Goal: Information Seeking & Learning: Learn about a topic

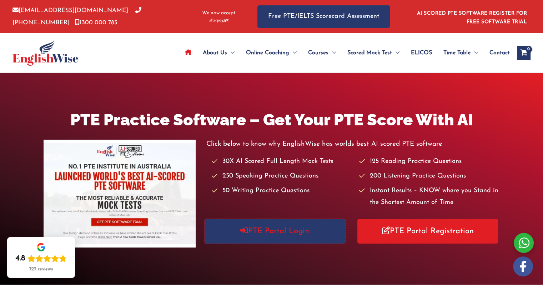
click at [327, 235] on link "PTE Portal Login" at bounding box center [275, 231] width 141 height 25
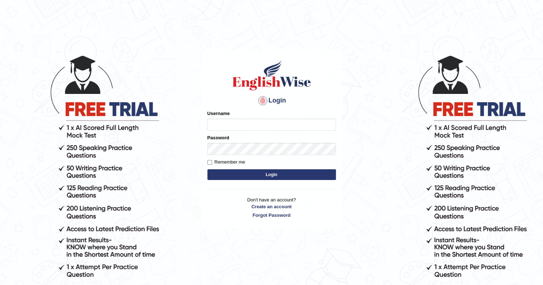
type input "Tamanna29"
click at [274, 175] on button "Login" at bounding box center [271, 174] width 129 height 11
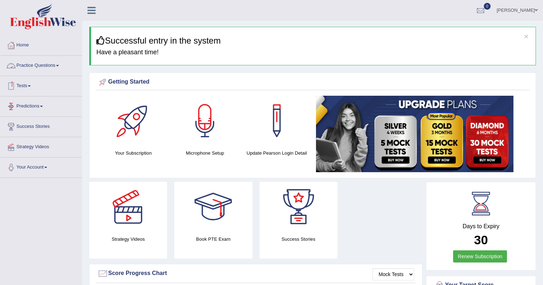
click at [42, 65] on link "Practice Questions" at bounding box center [40, 65] width 81 height 18
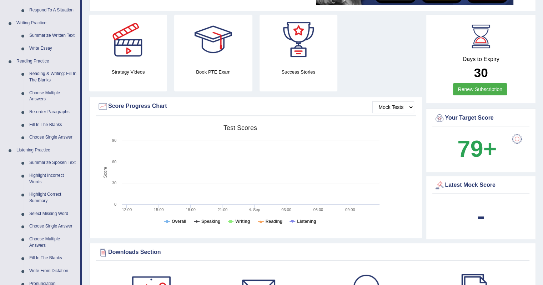
scroll to position [179, 0]
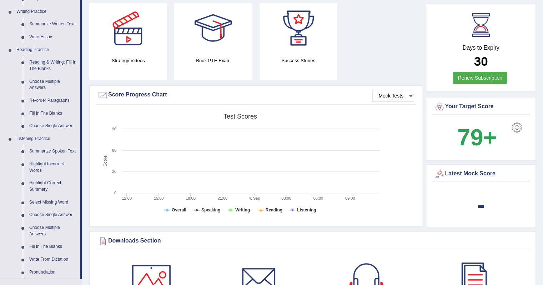
click at [46, 63] on link "Reading & Writing: Fill In The Blanks" at bounding box center [53, 65] width 54 height 19
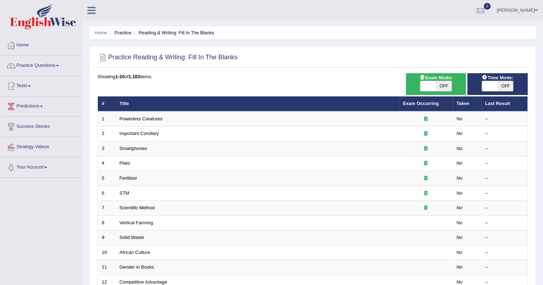
click at [143, 119] on link "Powerless Creatures" at bounding box center [141, 118] width 43 height 5
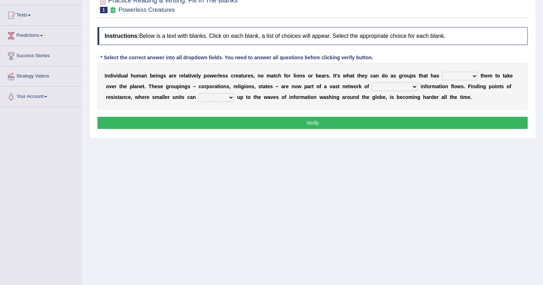
scroll to position [71, 0]
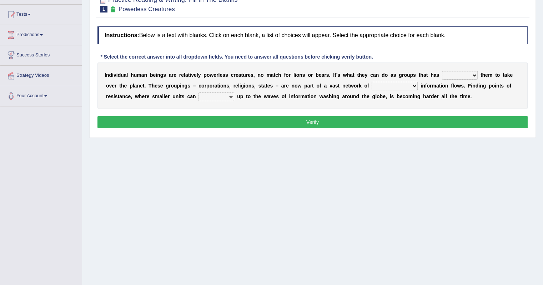
click at [367, 199] on div "Home Practice Reading & Writing: Fill In The Blanks Powerless Creatures Next » …" at bounding box center [312, 107] width 461 height 357
click at [471, 75] on select "enabled contended embodied conjured" at bounding box center [460, 75] width 36 height 9
select select "enabled"
click at [442, 71] on select "enabled contended embodied conjured" at bounding box center [460, 75] width 36 height 9
click at [403, 87] on select "interconnected overlapping fastened exploited" at bounding box center [395, 86] width 46 height 9
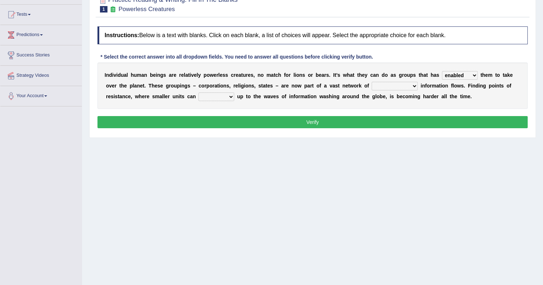
click at [372, 82] on select "interconnected overlapping fastened exploited" at bounding box center [395, 86] width 46 height 9
click at [407, 84] on select "interconnected overlapping fastened exploited" at bounding box center [395, 86] width 46 height 9
select select "fastened"
click at [372, 82] on select "interconnected overlapping fastened exploited" at bounding box center [395, 86] width 46 height 9
click at [221, 95] on select "stand raise hail pump" at bounding box center [217, 96] width 36 height 9
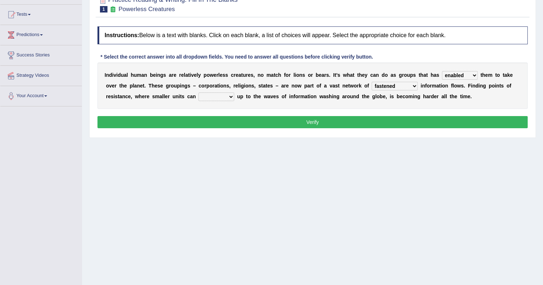
click at [229, 96] on select "stand raise hail pump" at bounding box center [217, 96] width 36 height 9
select select "raise"
click at [199, 92] on select "stand raise hail pump" at bounding box center [217, 96] width 36 height 9
click at [224, 122] on button "Verify" at bounding box center [312, 122] width 430 height 12
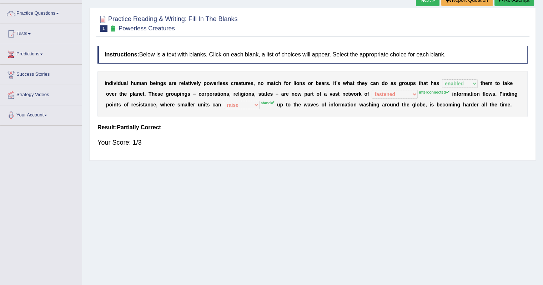
scroll to position [36, 0]
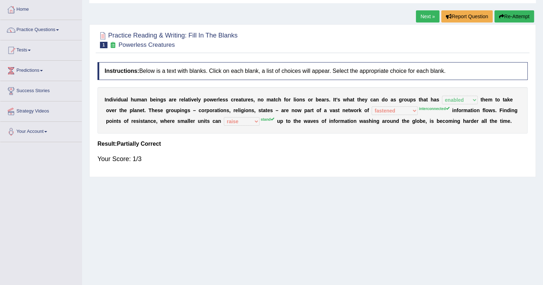
click at [420, 17] on link "Next »" at bounding box center [428, 16] width 24 height 12
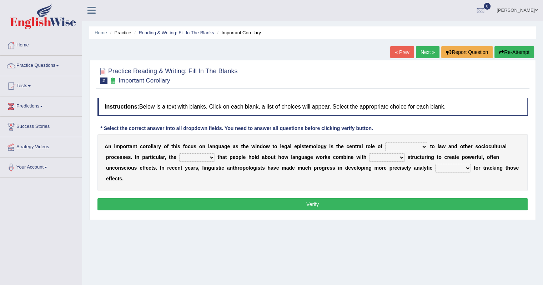
click at [424, 146] on select "discourse epoch dialect acquaintance" at bounding box center [406, 146] width 42 height 9
select select "dialect"
click at [385, 142] on select "discourse epoch dialect acquaintance" at bounding box center [406, 146] width 42 height 9
click at [195, 156] on select "deviation besmirch consent ideas" at bounding box center [197, 157] width 36 height 9
select select "ideas"
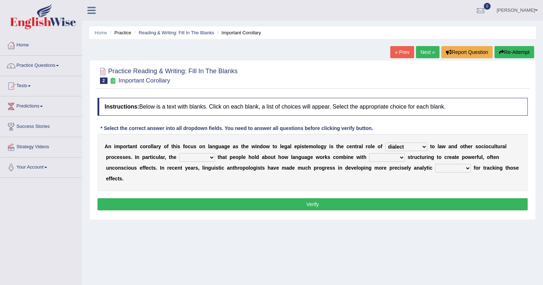
click at [179, 153] on select "deviation besmirch consent ideas" at bounding box center [197, 157] width 36 height 9
click at [390, 156] on select "mandatory linguistic legitimate customary" at bounding box center [387, 157] width 36 height 9
click at [369, 153] on select "mandatory linguistic legitimate customary" at bounding box center [387, 157] width 36 height 9
click at [396, 157] on select "mandatory linguistic legitimate customary" at bounding box center [387, 157] width 36 height 9
select select "legitimate"
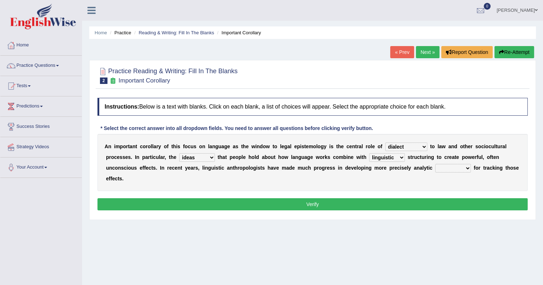
click at [369, 153] on select "mandatory linguistic legitimate customary" at bounding box center [387, 157] width 36 height 9
click at [457, 169] on select "tools appetite albums stroke" at bounding box center [453, 168] width 36 height 9
select select "tools"
click at [435, 164] on select "tools appetite albums stroke" at bounding box center [453, 168] width 36 height 9
click at [340, 206] on button "Verify" at bounding box center [312, 204] width 430 height 12
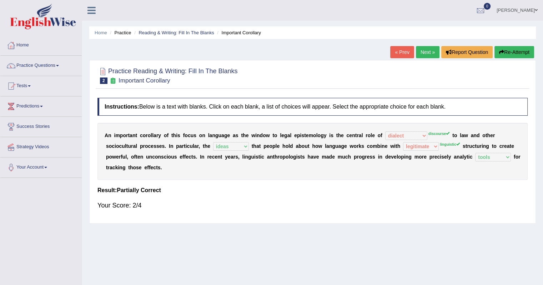
click at [421, 55] on link "Next »" at bounding box center [428, 52] width 24 height 12
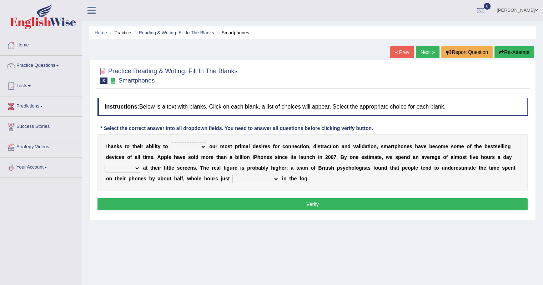
click at [198, 149] on select "hijack describe sharpen conserve" at bounding box center [189, 146] width 36 height 9
select select "describe"
click at [171, 142] on select "hijack describe sharpen conserve" at bounding box center [189, 146] width 36 height 9
click at [136, 169] on select "watching waggling snoring staring" at bounding box center [123, 168] width 36 height 9
select select "watching"
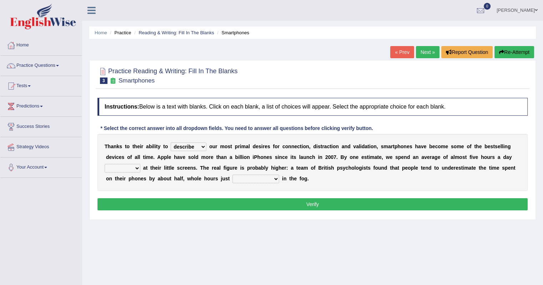
click at [105, 164] on select "watching waggling snoring staring" at bounding box center [123, 168] width 36 height 9
click at [266, 179] on select "has evaporated evaporating evaporate evaporates" at bounding box center [255, 179] width 47 height 9
select select "evaporate"
click at [232, 175] on select "has evaporated evaporating evaporate evaporates" at bounding box center [255, 179] width 47 height 9
click at [276, 202] on button "Verify" at bounding box center [312, 204] width 430 height 12
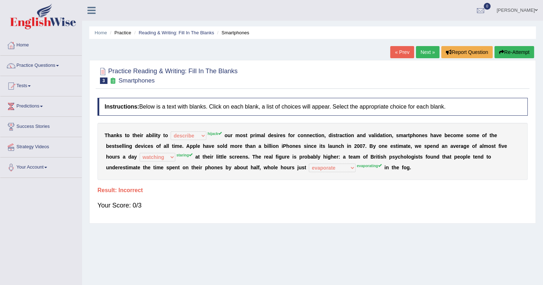
click at [432, 51] on link "Next »" at bounding box center [428, 52] width 24 height 12
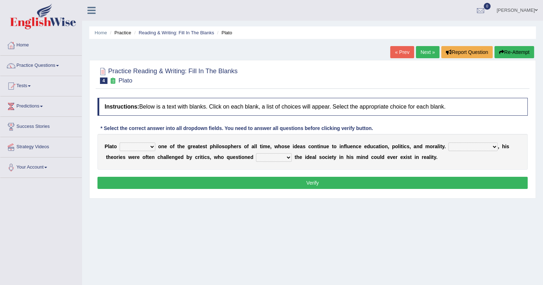
click at [149, 146] on select "keeps comes claims remains" at bounding box center [138, 146] width 36 height 9
select select "remains"
click at [120, 142] on select "keeps comes claims remains" at bounding box center [138, 146] width 36 height 9
click at [494, 147] on select "Notwithstanding So However Whatever" at bounding box center [473, 146] width 49 height 9
select select "However"
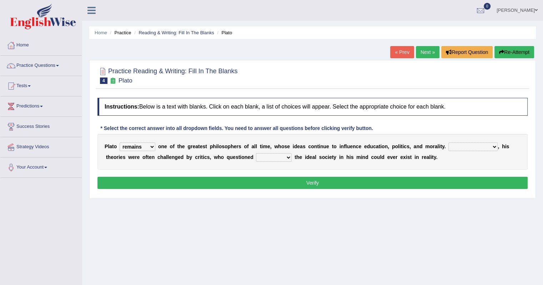
click at [449, 142] on select "Notwithstanding So However Whatever" at bounding box center [473, 146] width 49 height 9
click at [277, 155] on select "which what that whether" at bounding box center [274, 157] width 36 height 9
select select "whether"
click at [256, 153] on select "which what that whether" at bounding box center [274, 157] width 36 height 9
click at [373, 183] on button "Verify" at bounding box center [312, 183] width 430 height 12
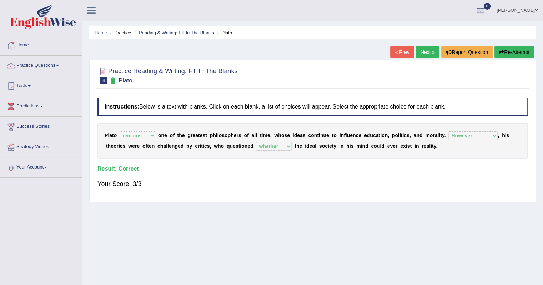
click at [424, 52] on link "Next »" at bounding box center [428, 52] width 24 height 12
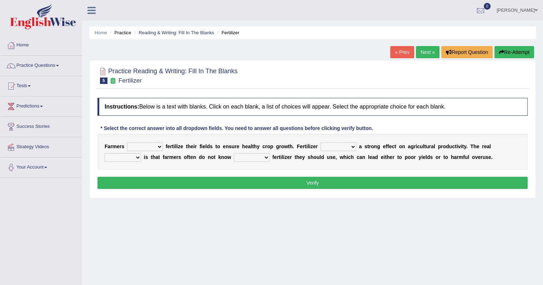
click at [156, 146] on select "must should need can" at bounding box center [145, 146] width 36 height 9
select select "should"
click at [127, 142] on select "must should need can" at bounding box center [145, 146] width 36 height 9
click at [352, 147] on select "has had have having" at bounding box center [339, 146] width 36 height 9
click at [321, 142] on select "has had have having" at bounding box center [339, 146] width 36 height 9
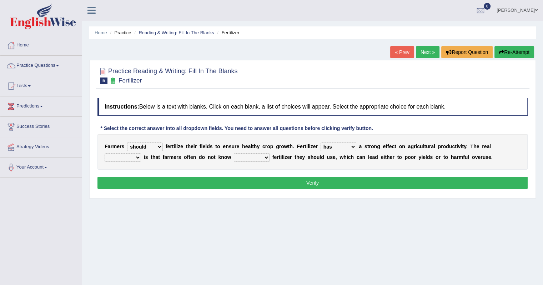
click at [350, 147] on select "has had have having" at bounding box center [339, 146] width 36 height 9
select select "having"
click at [321, 142] on select "has had have having" at bounding box center [339, 146] width 36 height 9
click at [137, 156] on select "problem question conclusion answer" at bounding box center [123, 157] width 36 height 9
click at [264, 157] on select "how much how many however so much" at bounding box center [252, 157] width 36 height 9
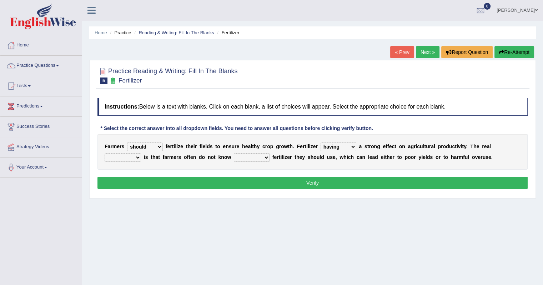
select select "how much"
click at [234, 153] on select "how much how many however so much" at bounding box center [252, 157] width 36 height 9
click at [133, 157] on select "problem question conclusion answer" at bounding box center [123, 157] width 36 height 9
select select "problem"
click at [105, 153] on select "problem question conclusion answer" at bounding box center [123, 157] width 36 height 9
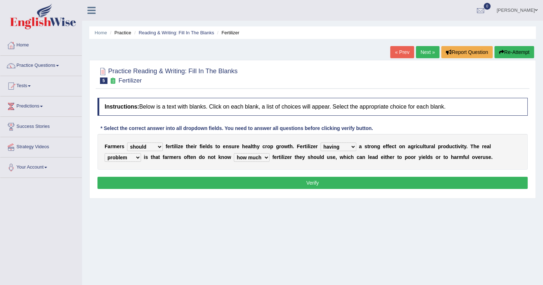
click at [153, 180] on button "Verify" at bounding box center [312, 183] width 430 height 12
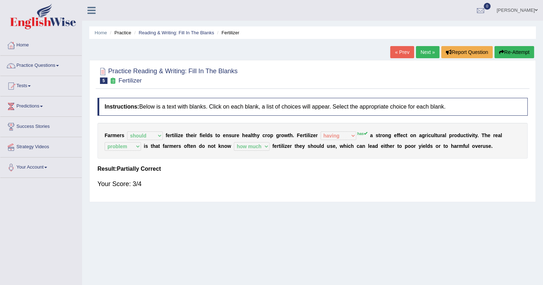
click at [424, 52] on link "Next »" at bounding box center [428, 52] width 24 height 12
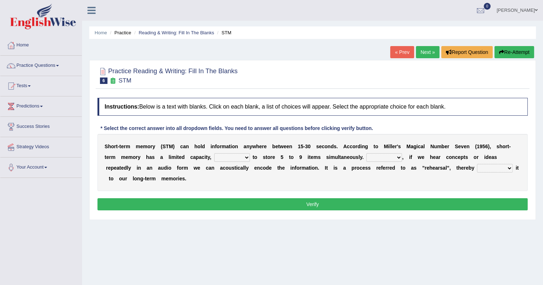
click at [401, 46] on link "« Prev" at bounding box center [402, 52] width 24 height 12
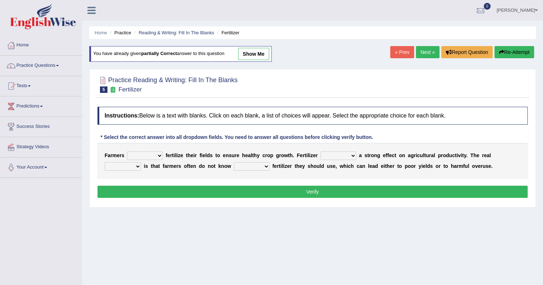
click at [150, 154] on select "must should need can" at bounding box center [145, 155] width 36 height 9
select select "should"
click at [127, 151] on select "must should need can" at bounding box center [145, 155] width 36 height 9
click at [341, 154] on select "has had have having" at bounding box center [339, 155] width 36 height 9
select select "has"
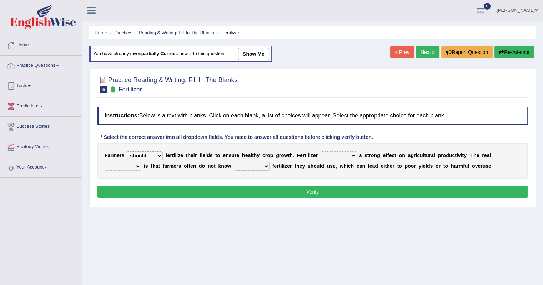
click at [321, 151] on select "has had have having" at bounding box center [339, 155] width 36 height 9
click at [129, 163] on select "problem question conclusion answer" at bounding box center [123, 166] width 36 height 9
select select "problem"
click at [105, 162] on select "problem question conclusion answer" at bounding box center [123, 166] width 36 height 9
click at [264, 165] on select "how much how many however so much" at bounding box center [252, 166] width 36 height 9
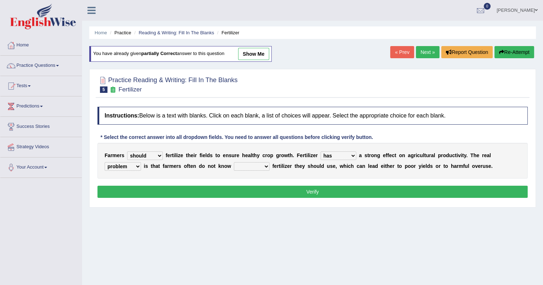
select select "how much"
click at [234, 162] on select "how much how many however so much" at bounding box center [252, 166] width 36 height 9
click at [259, 188] on button "Verify" at bounding box center [312, 192] width 430 height 12
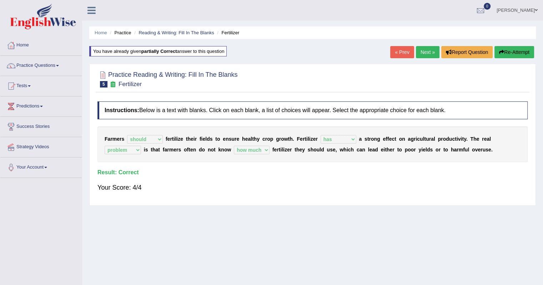
click at [431, 50] on link "Next »" at bounding box center [428, 52] width 24 height 12
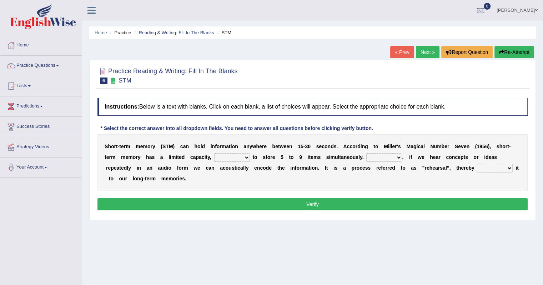
click at [243, 156] on select "being able is able be able unable" at bounding box center [232, 157] width 36 height 9
select select "be able"
click at [214, 153] on select "being able is able be able unable" at bounding box center [232, 157] width 36 height 9
click at [393, 157] on select "However So Moreover Therefore" at bounding box center [384, 157] width 36 height 9
select select "However"
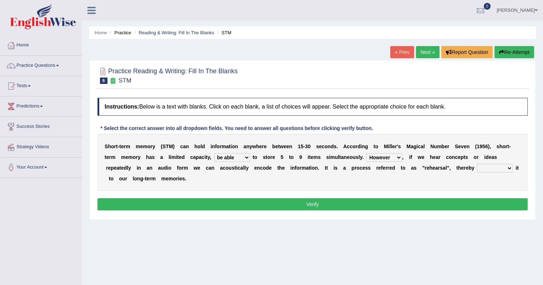
click at [366, 153] on select "However So Moreover Therefore" at bounding box center [384, 157] width 36 height 9
click at [500, 167] on select "commit commits commiting commited" at bounding box center [495, 168] width 36 height 9
select select "commits"
click at [477, 164] on select "commit commits commiting commited" at bounding box center [495, 168] width 36 height 9
click at [232, 155] on select "being able is able be able unable" at bounding box center [232, 157] width 36 height 9
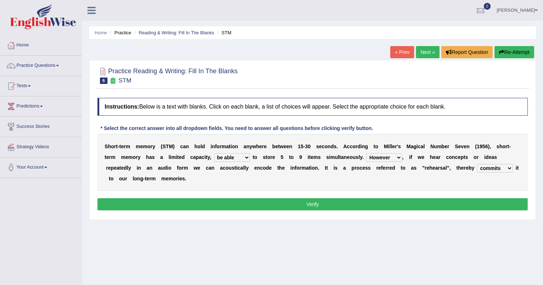
select select "unable"
click at [214, 153] on select "being able is able be able unable" at bounding box center [232, 157] width 36 height 9
click at [224, 200] on button "Verify" at bounding box center [312, 204] width 430 height 12
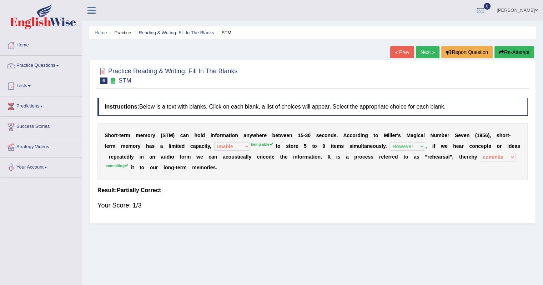
click at [263, 145] on sup "being able" at bounding box center [262, 144] width 22 height 4
click at [22, 146] on link "Strategy Videos" at bounding box center [40, 146] width 81 height 18
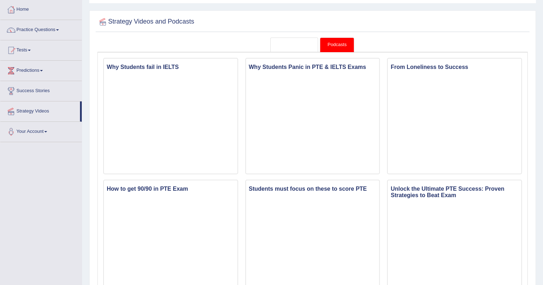
click at [284, 41] on link "Strategy Videos" at bounding box center [294, 44] width 48 height 15
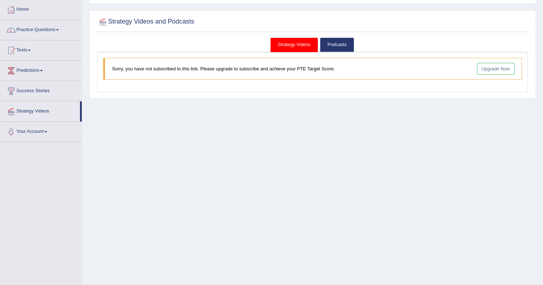
click at [501, 67] on link "Upgrade Now" at bounding box center [496, 69] width 38 height 12
click at [41, 29] on link "Practice Questions" at bounding box center [40, 29] width 81 height 18
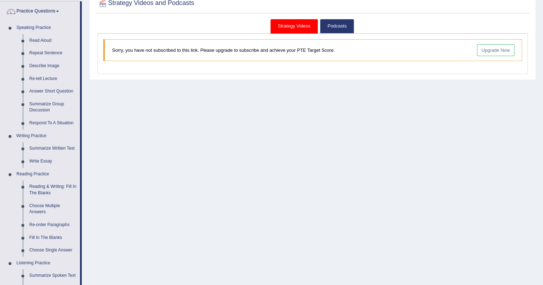
scroll to position [71, 0]
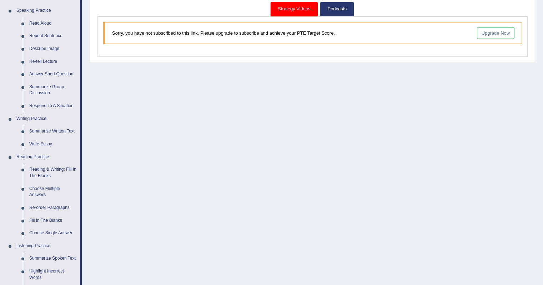
click at [41, 171] on link "Reading & Writing: Fill In The Blanks" at bounding box center [53, 172] width 54 height 19
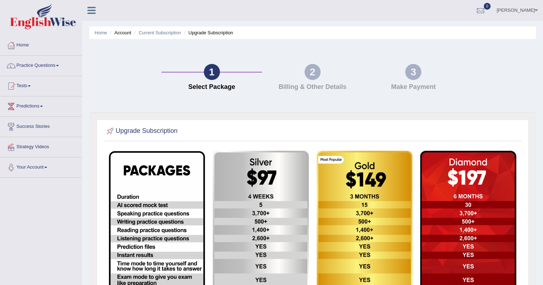
click at [317, 82] on div "2 Billing & Other Details" at bounding box center [312, 79] width 101 height 30
click at [464, 185] on img at bounding box center [468, 259] width 96 height 216
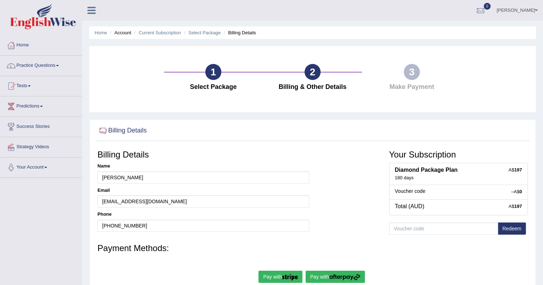
click at [40, 167] on link "Your Account" at bounding box center [40, 166] width 81 height 18
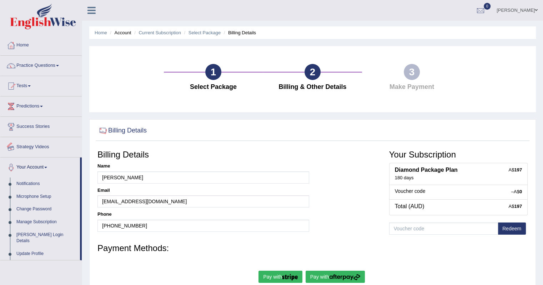
click at [37, 121] on link "Success Stories" at bounding box center [40, 126] width 81 height 18
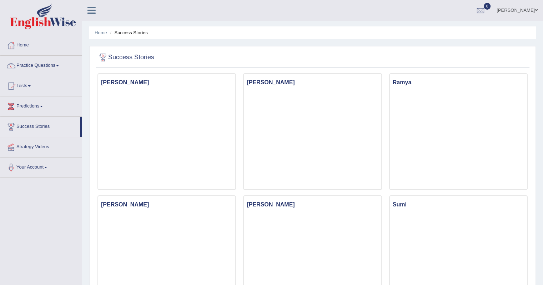
click at [32, 106] on link "Predictions" at bounding box center [40, 105] width 81 height 18
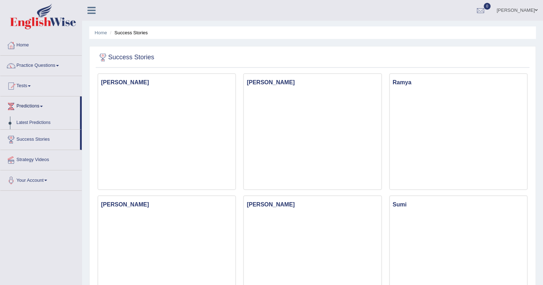
click at [33, 121] on link "Latest Predictions" at bounding box center [46, 122] width 67 height 13
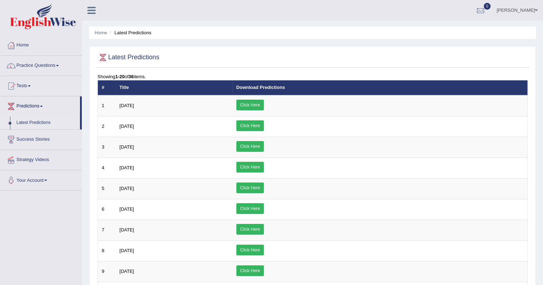
click at [264, 103] on link "Click Here" at bounding box center [249, 105] width 27 height 11
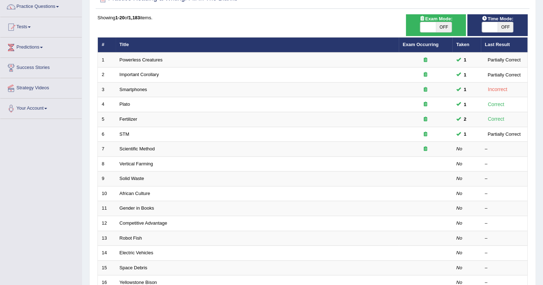
scroll to position [71, 0]
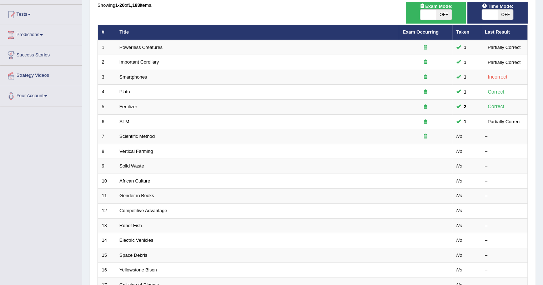
click at [500, 77] on div "Incorrect" at bounding box center [497, 77] width 25 height 8
click at [122, 76] on link "Smartphones" at bounding box center [133, 76] width 27 height 5
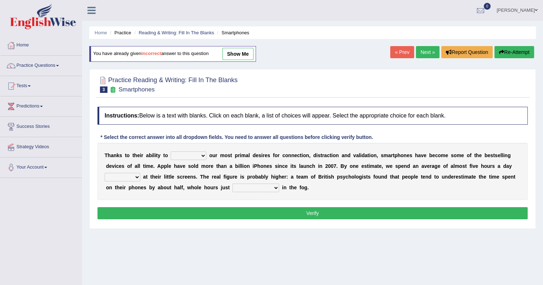
click at [184, 155] on select "hijack describe sharpen conserve" at bounding box center [189, 155] width 36 height 9
select select "hijack"
click at [171, 151] on select "hijack describe sharpen conserve" at bounding box center [189, 155] width 36 height 9
click at [195, 156] on select "hijack describe sharpen conserve" at bounding box center [189, 155] width 36 height 9
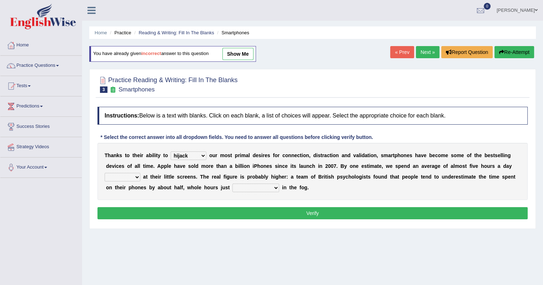
click at [201, 154] on select "hijack describe sharpen conserve" at bounding box center [189, 155] width 36 height 9
click at [139, 177] on select "watching waggling snoring staring" at bounding box center [123, 177] width 36 height 9
select select "staring"
click at [105, 173] on select "watching waggling snoring staring" at bounding box center [123, 177] width 36 height 9
click at [262, 186] on select "has evaporated evaporating evaporate evaporates" at bounding box center [255, 188] width 47 height 9
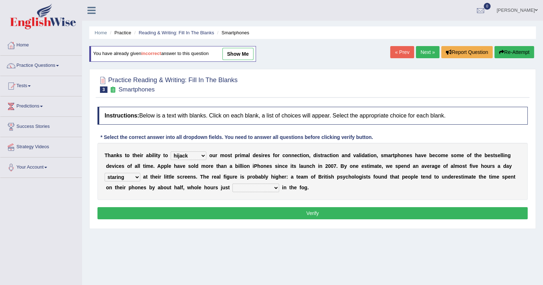
select select "evaporating"
click at [232, 184] on select "has evaporated evaporating evaporate evaporates" at bounding box center [255, 188] width 47 height 9
click at [265, 185] on select "has evaporated evaporating evaporate evaporates" at bounding box center [255, 188] width 47 height 9
click at [349, 214] on button "Verify" at bounding box center [312, 213] width 430 height 12
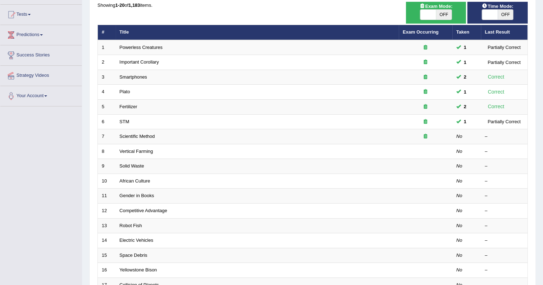
click at [130, 135] on link "Scientific Method" at bounding box center [137, 136] width 35 height 5
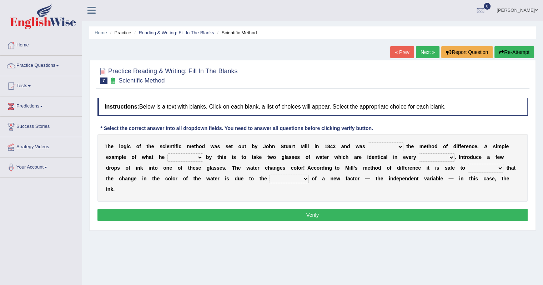
click at [399, 145] on select "pointed claimed demanded named" at bounding box center [386, 146] width 36 height 9
click at [290, 159] on b "s" at bounding box center [290, 157] width 3 height 6
click at [385, 145] on select "pointed claimed demanded named" at bounding box center [386, 146] width 36 height 9
select select "named"
click at [368, 142] on select "pointed claimed demanded named" at bounding box center [386, 146] width 36 height 9
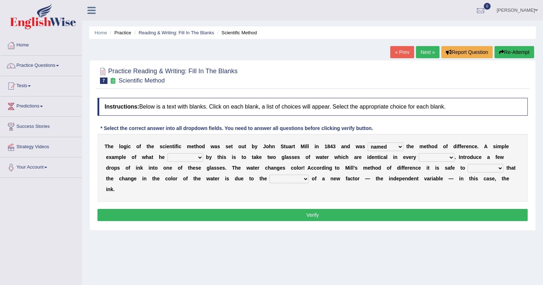
click at [196, 156] on select "capped charged found meant" at bounding box center [185, 157] width 36 height 9
select select "meant"
click at [167, 153] on select "capped charged found meant" at bounding box center [185, 157] width 36 height 9
click at [445, 156] on select "thought identity measure respect" at bounding box center [437, 157] width 36 height 9
select select "measure"
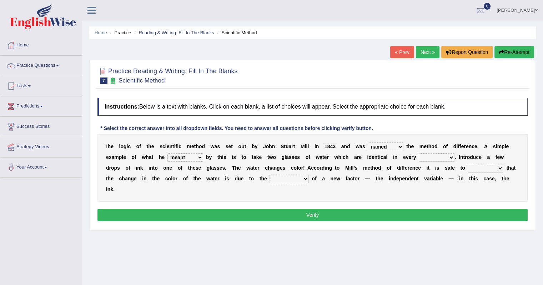
click at [419, 153] on select "thought identity measure respect" at bounding box center [437, 157] width 36 height 9
click at [487, 166] on select "assume discuss prefer acclaim" at bounding box center [486, 168] width 36 height 9
select select "assume"
click at [468, 164] on select "assume discuss prefer acclaim" at bounding box center [486, 168] width 36 height 9
click at [305, 179] on select "introduction magnitude preparation purification" at bounding box center [289, 179] width 39 height 9
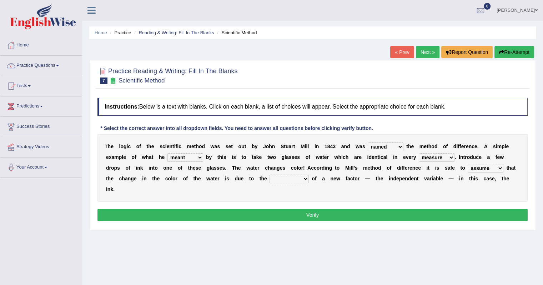
select select "introduction"
click at [270, 175] on select "introduction magnitude preparation purification" at bounding box center [289, 179] width 39 height 9
click at [245, 213] on button "Verify" at bounding box center [312, 215] width 430 height 12
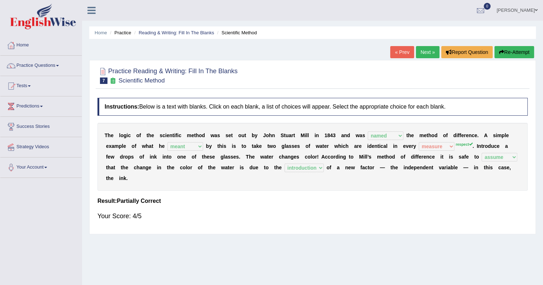
click at [427, 49] on link "Next »" at bounding box center [428, 52] width 24 height 12
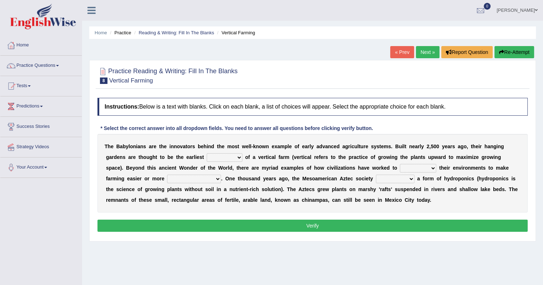
click at [235, 156] on select "prototype failure discredit protocol" at bounding box center [225, 157] width 36 height 9
select select "prototype"
click at [207, 153] on select "prototype failure discredit protocol" at bounding box center [225, 157] width 36 height 9
click at [428, 169] on select "manipulate escape respect disarrange" at bounding box center [418, 168] width 36 height 9
select select "manipulate"
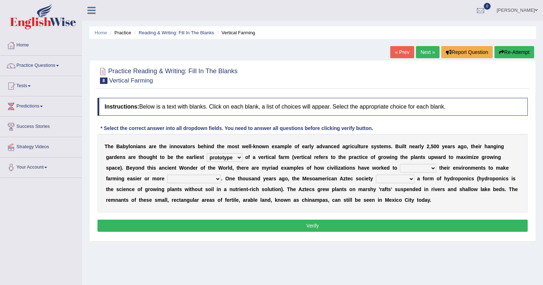
click at [400, 164] on select "manipulate escape respect disarrange" at bounding box center [418, 168] width 36 height 9
click at [433, 166] on select "manipulate escape respect disarrange" at bounding box center [418, 168] width 36 height 9
click at [191, 177] on select "productive constructive connective counterproductive" at bounding box center [194, 179] width 54 height 9
select select "productive"
click at [167, 175] on select "productive constructive connective counterproductive" at bounding box center [194, 179] width 54 height 9
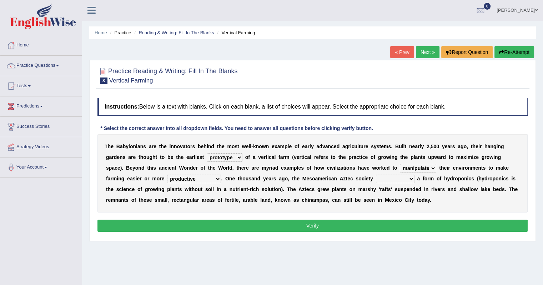
click at [397, 180] on select "domineered volunteered pioneered engineered" at bounding box center [395, 179] width 39 height 9
select select "pioneered"
click at [376, 175] on select "domineered volunteered pioneered engineered" at bounding box center [395, 179] width 39 height 9
click at [220, 225] on button "Verify" at bounding box center [312, 226] width 430 height 12
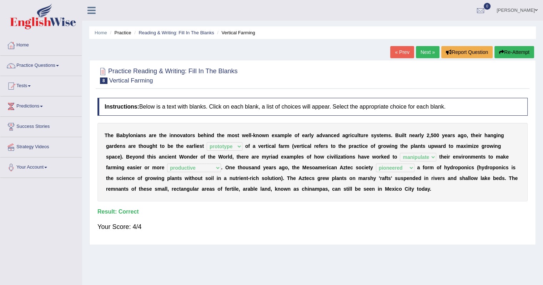
click at [422, 51] on link "Next »" at bounding box center [428, 52] width 24 height 12
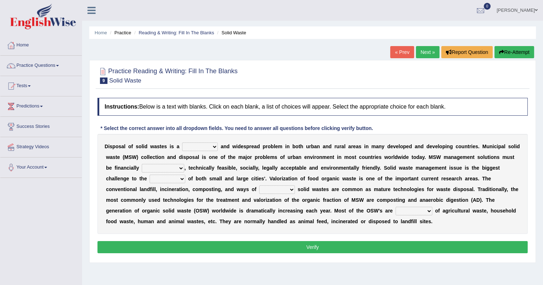
click at [212, 146] on select "slanting stinging stalling shafting" at bounding box center [200, 146] width 36 height 9
select select "stinging"
click at [182, 142] on select "slanting stinging stalling shafting" at bounding box center [200, 146] width 36 height 9
click at [170, 167] on select "unattainable sustainable objectionable treasonable" at bounding box center [163, 168] width 42 height 9
select select "sustainable"
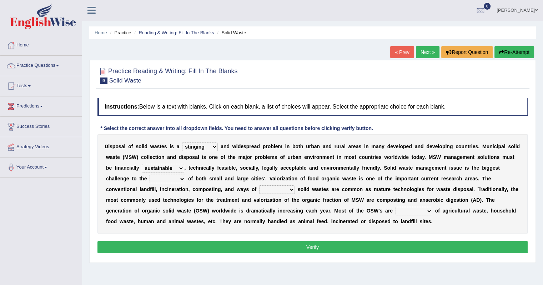
click at [142, 164] on select "unattainable sustainable objectionable treasonable" at bounding box center [163, 168] width 42 height 9
click at [182, 180] on select "plants culture authorities history" at bounding box center [168, 179] width 36 height 9
select select "authorities"
click at [150, 175] on select "plants culture authorities history" at bounding box center [168, 179] width 36 height 9
click at [288, 189] on select "reserving preserving deserving handling" at bounding box center [277, 189] width 36 height 9
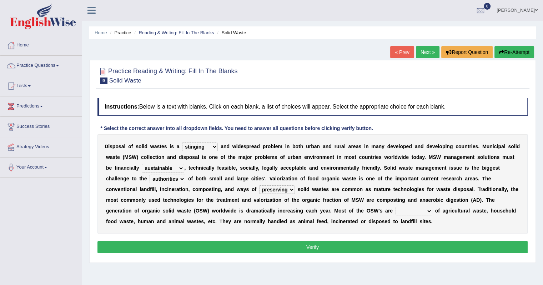
click at [259, 185] on select "reserving preserving deserving handling" at bounding box center [277, 189] width 36 height 9
click at [288, 190] on select "reserving preserving deserving handling" at bounding box center [277, 189] width 36 height 9
select select "handling"
click at [259, 185] on select "reserving preserving deserving handling" at bounding box center [277, 189] width 36 height 9
click at [420, 212] on select "composed disposed composing disposing" at bounding box center [414, 211] width 37 height 9
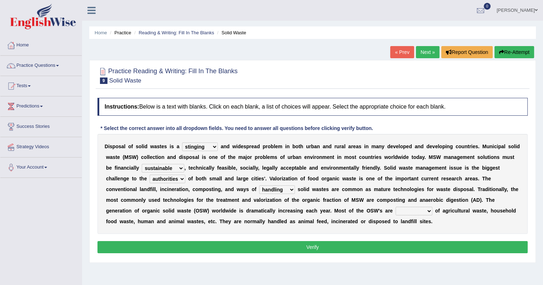
select select "disposed"
click at [396, 207] on select "composed disposed composing disposing" at bounding box center [414, 211] width 37 height 9
click at [404, 244] on button "Verify" at bounding box center [312, 247] width 430 height 12
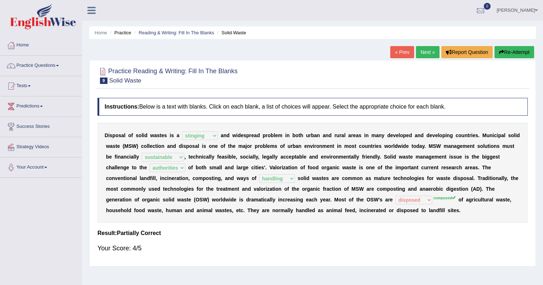
click at [422, 53] on link "Next »" at bounding box center [428, 52] width 24 height 12
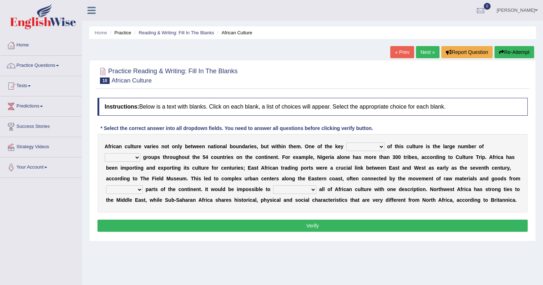
click at [379, 147] on select "conjectures features issues doubts" at bounding box center [365, 146] width 38 height 9
select select "features"
click at [346, 142] on select "conjectures features issues doubts" at bounding box center [365, 146] width 38 height 9
click at [374, 144] on select "conjectures features issues doubts" at bounding box center [365, 146] width 38 height 9
click at [397, 157] on b "0" at bounding box center [396, 157] width 3 height 6
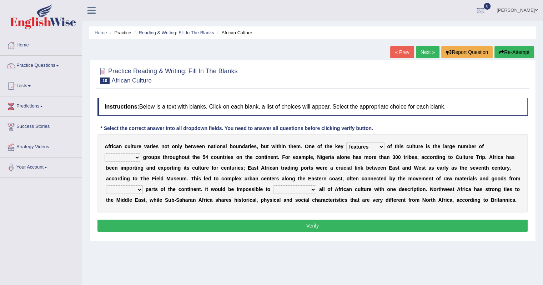
click at [135, 155] on select "ethic ethnic eugenic epic" at bounding box center [123, 157] width 36 height 9
select select "ethic"
click at [105, 153] on select "ethic ethnic eugenic epic" at bounding box center [123, 157] width 36 height 9
click at [138, 187] on select "forelocked interlocked unlocked landlocked" at bounding box center [124, 189] width 37 height 9
select select "interlocked"
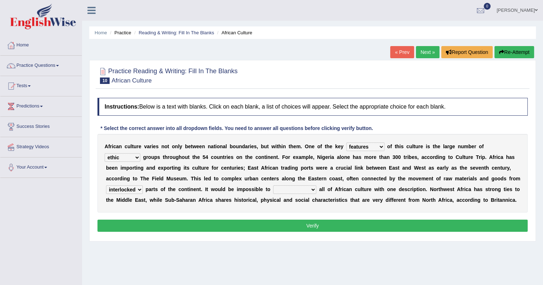
click at [106, 185] on select "forelocked interlocked unlocked landlocked" at bounding box center [124, 189] width 37 height 9
click at [295, 190] on select "characterize conceptualize symbolize synthesize" at bounding box center [294, 189] width 43 height 9
select select "characterize"
click at [273, 185] on select "characterize conceptualize symbolize synthesize" at bounding box center [294, 189] width 43 height 9
click at [284, 224] on button "Verify" at bounding box center [312, 226] width 430 height 12
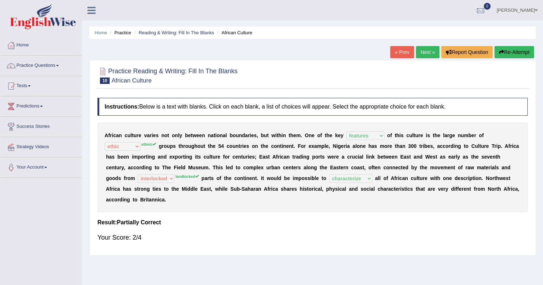
click at [517, 49] on button "Re-Attempt" at bounding box center [515, 52] width 40 height 12
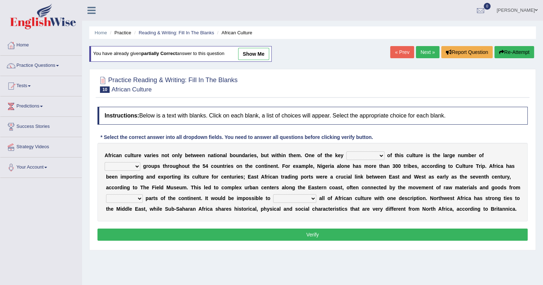
select select "ethnic"
click at [105, 162] on select "ethic ethnic eugenic epic" at bounding box center [123, 166] width 36 height 9
click at [379, 154] on select "conjectures features issues doubts" at bounding box center [365, 155] width 38 height 9
select select "features"
click at [346, 151] on select "conjectures features issues doubts" at bounding box center [365, 155] width 38 height 9
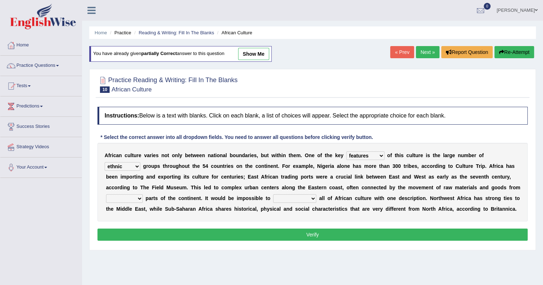
click at [306, 198] on select "characterize conceptualize symbolize synthesize" at bounding box center [294, 198] width 43 height 9
select select "characterize"
click at [273, 194] on select "characterize conceptualize symbolize synthesize" at bounding box center [294, 198] width 43 height 9
click at [129, 198] on select "forelocked interlocked unlocked landlocked" at bounding box center [124, 198] width 37 height 9
select select "landlocked"
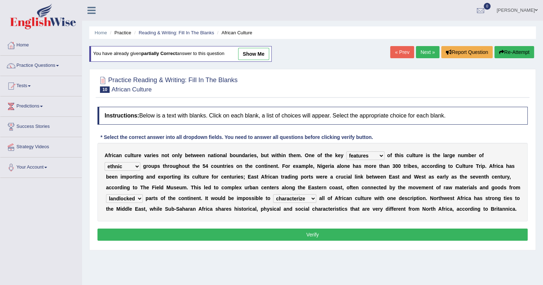
click at [106, 194] on select "forelocked interlocked unlocked landlocked" at bounding box center [124, 198] width 37 height 9
click at [166, 235] on button "Verify" at bounding box center [312, 235] width 430 height 12
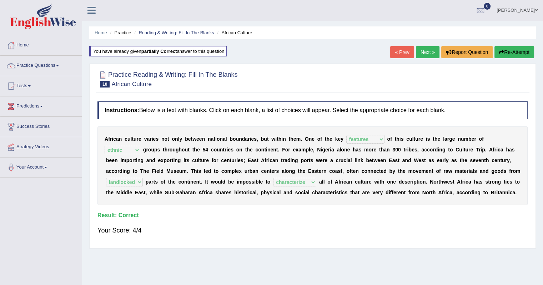
click at [428, 51] on link "Next »" at bounding box center [428, 52] width 24 height 12
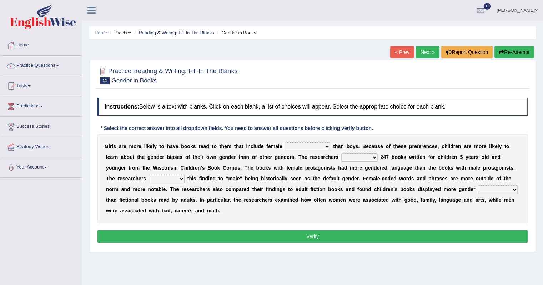
click at [312, 147] on select "protagonists cosmogonists agonists expressionists" at bounding box center [307, 146] width 45 height 9
select select "expressionists"
click at [285, 142] on select "protagonists cosmogonists agonists expressionists" at bounding box center [307, 146] width 45 height 9
click at [371, 156] on select "hydrolyzed paralyzed catalyzed analyzed" at bounding box center [359, 157] width 36 height 9
select select "analyzed"
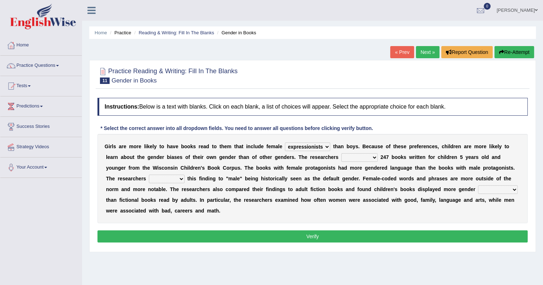
click at [341, 153] on select "hydrolyzed paralyzed catalyzed analyzed" at bounding box center [359, 157] width 36 height 9
click at [319, 146] on select "protagonists cosmogonists agonists expressionists" at bounding box center [307, 146] width 45 height 9
select select "protagonists"
click at [285, 142] on select "protagonists cosmogonists agonists expressionists" at bounding box center [307, 146] width 45 height 9
click at [178, 177] on select "contribute tribute distribute attribute" at bounding box center [167, 179] width 36 height 9
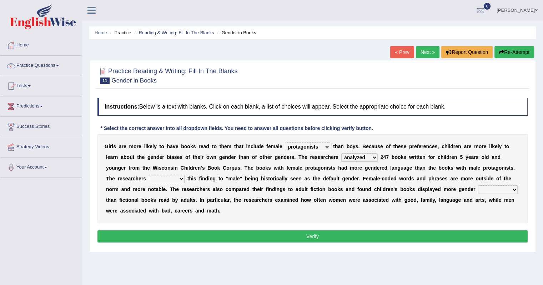
select select "attribute"
click at [149, 175] on select "contribute tribute distribute attribute" at bounding box center [167, 179] width 36 height 9
click at [490, 189] on select "stereotypes teletypes prototypes electrotypes" at bounding box center [498, 189] width 40 height 9
select select "prototypes"
click at [478, 185] on select "stereotypes teletypes prototypes electrotypes" at bounding box center [498, 189] width 40 height 9
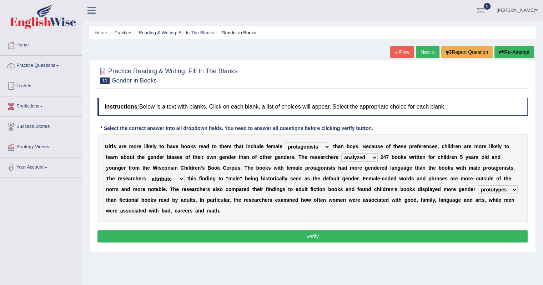
click at [186, 235] on button "Verify" at bounding box center [312, 236] width 430 height 12
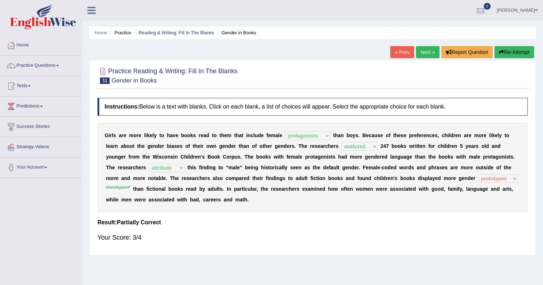
click at [432, 50] on link "Next »" at bounding box center [428, 52] width 24 height 12
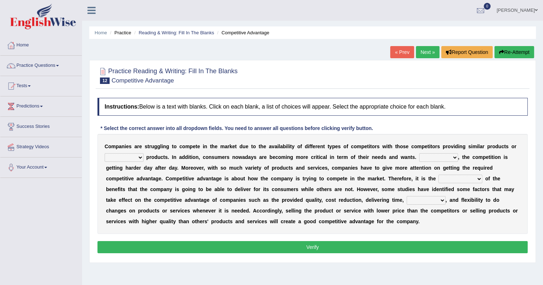
click at [138, 159] on select "constitution restitution substitution institution" at bounding box center [124, 157] width 39 height 9
select select "substitution"
click at [105, 153] on select "constitution restitution substitution institution" at bounding box center [124, 157] width 39 height 9
click at [445, 157] on select "However Instead Additionally Therefore" at bounding box center [438, 157] width 39 height 9
select select "Therefore"
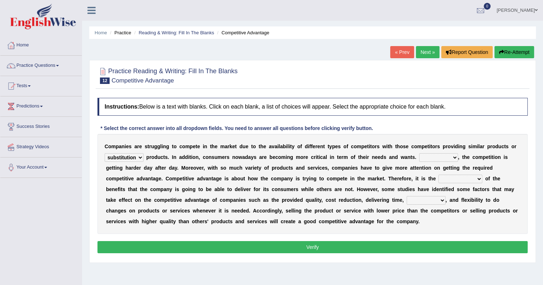
click at [419, 153] on select "However Instead Additionally Therefore" at bounding box center [438, 157] width 39 height 9
click at [453, 157] on select "However Instead Additionally Therefore" at bounding box center [438, 157] width 39 height 9
click at [472, 170] on div "C o m p a n i e s a r e s t r u g g l i n g t o c o m p e t e i n t h e m a r k…" at bounding box center [312, 184] width 430 height 100
click at [464, 179] on select "dissemination ordination determination incarnation" at bounding box center [461, 179] width 44 height 9
select select "determination"
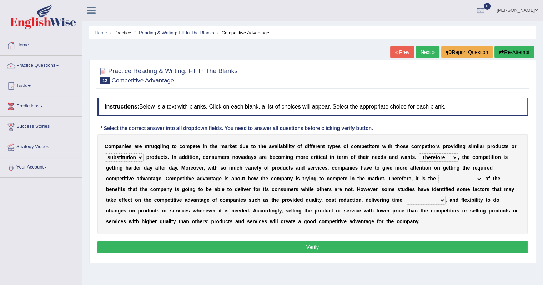
click at [439, 175] on select "dissemination ordination determination incarnation" at bounding box center [461, 179] width 44 height 9
click at [422, 200] on select "captivation aggregation deprivation innovation" at bounding box center [426, 200] width 39 height 9
select select "innovation"
click at [407, 196] on select "captivation aggregation deprivation innovation" at bounding box center [426, 200] width 39 height 9
click at [357, 245] on button "Verify" at bounding box center [312, 247] width 430 height 12
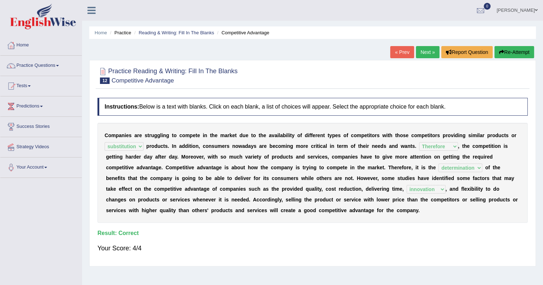
click at [421, 53] on link "Next »" at bounding box center [428, 52] width 24 height 12
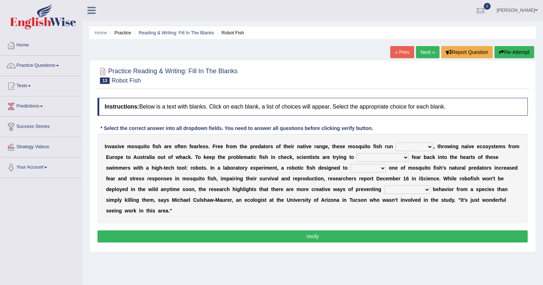
click at [419, 145] on select "occupant flippant rampant concordant" at bounding box center [414, 146] width 37 height 9
click at [411, 146] on select "occupant flippant rampant concordant" at bounding box center [414, 146] width 37 height 9
select select "occupant"
click at [396, 142] on select "occupant flippant rampant concordant" at bounding box center [414, 146] width 37 height 9
click at [379, 156] on select "accept spike strike [PERSON_NAME]" at bounding box center [383, 157] width 52 height 9
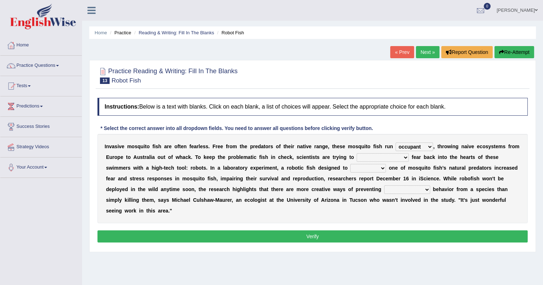
select select "strike"
click at [357, 153] on select "accept spike strike [PERSON_NAME]" at bounding box center [383, 157] width 52 height 9
click at [350, 167] on select "bequest mimic battle conquest" at bounding box center [368, 168] width 36 height 9
select select "mimic"
click at [350, 164] on select "bequest mimic battle conquest" at bounding box center [368, 168] width 36 height 9
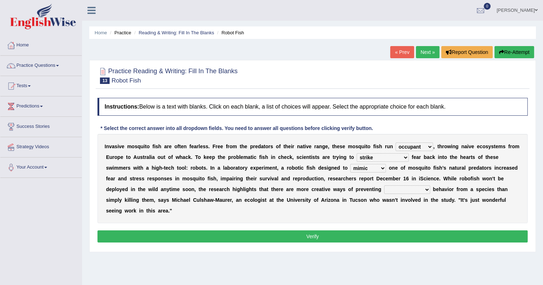
click at [384, 190] on select "unprivileged unprecedented uncharted unwanted" at bounding box center [407, 189] width 46 height 9
select select "unwanted"
click at [384, 185] on select "unprivileged unprecedented uncharted unwanted" at bounding box center [407, 189] width 46 height 9
click at [179, 233] on button "Verify" at bounding box center [312, 236] width 430 height 12
